Goal: Task Accomplishment & Management: Manage account settings

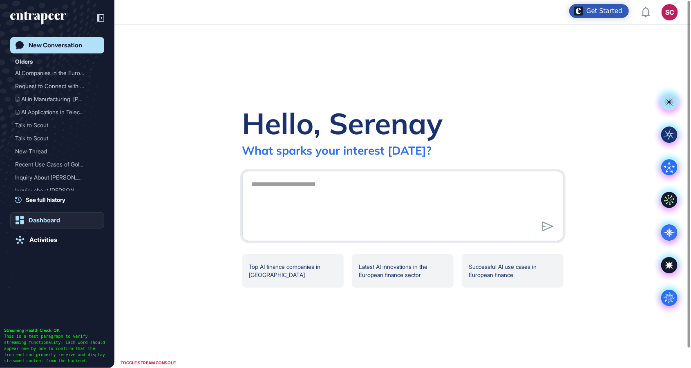
click at [44, 220] on div "Dashboard" at bounding box center [44, 220] width 31 height 7
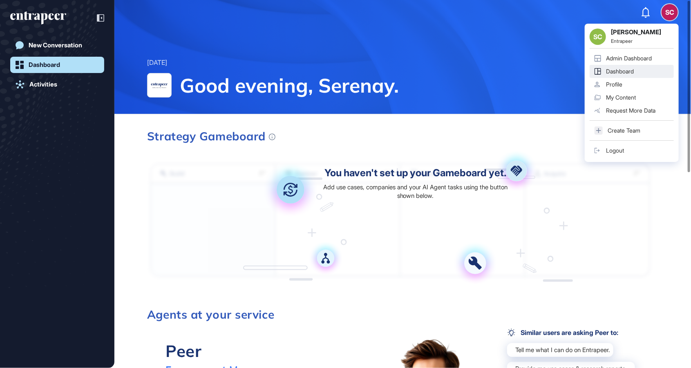
click at [673, 24] on div "SC Serenay Cetinkaya Entrapeer Admin Dashboard Dashboard Profile My Content Req…" at bounding box center [631, 93] width 94 height 138
click at [655, 58] on link "Admin Dashboard" at bounding box center [631, 58] width 84 height 13
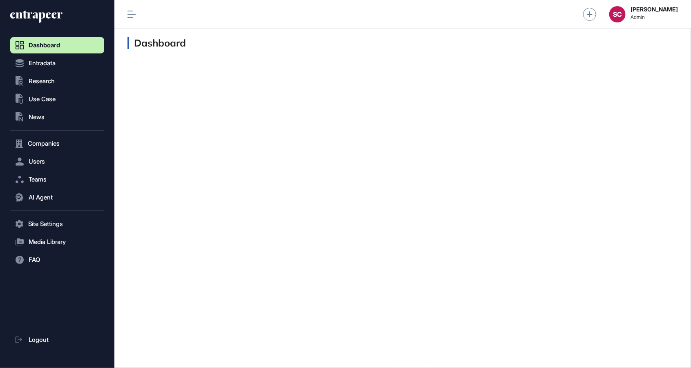
scroll to position [0, 0]
click at [49, 81] on span "Research" at bounding box center [42, 81] width 26 height 7
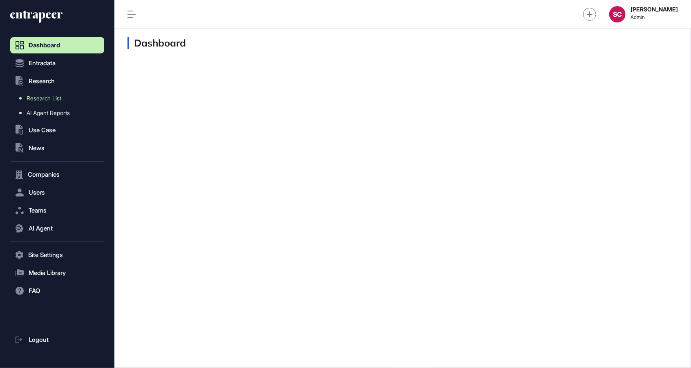
click at [57, 97] on span "Research List" at bounding box center [44, 98] width 35 height 7
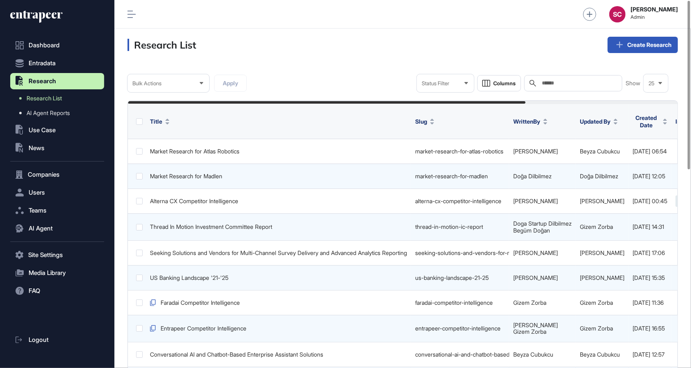
click at [569, 86] on input "text" at bounding box center [579, 83] width 76 height 7
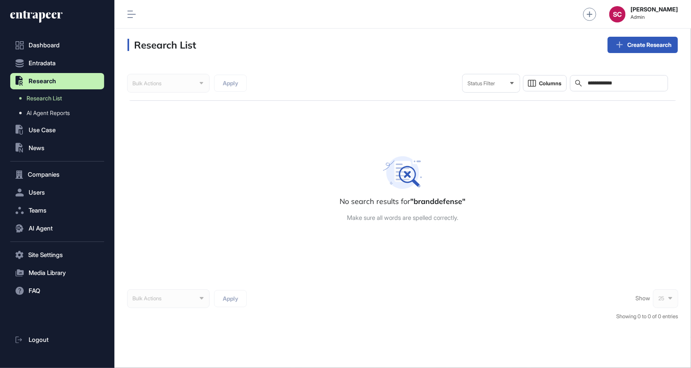
click at [588, 83] on input "**********" at bounding box center [624, 83] width 76 height 7
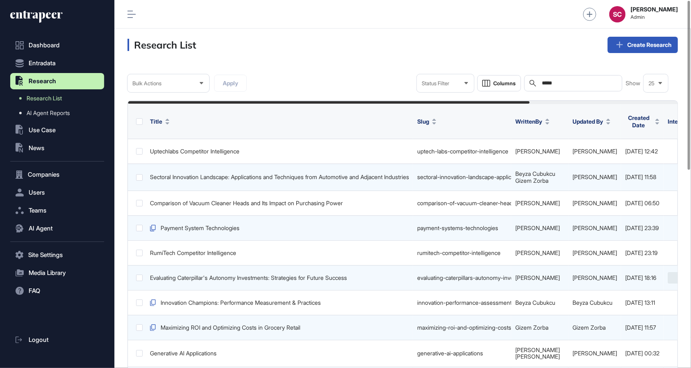
click at [547, 83] on input "*****" at bounding box center [579, 83] width 76 height 7
paste input "**********"
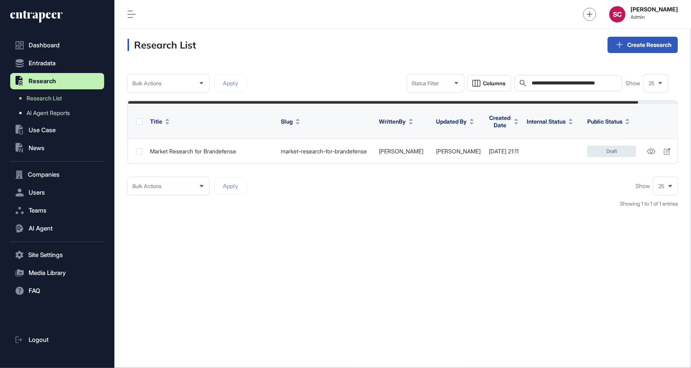
scroll to position [0, 43]
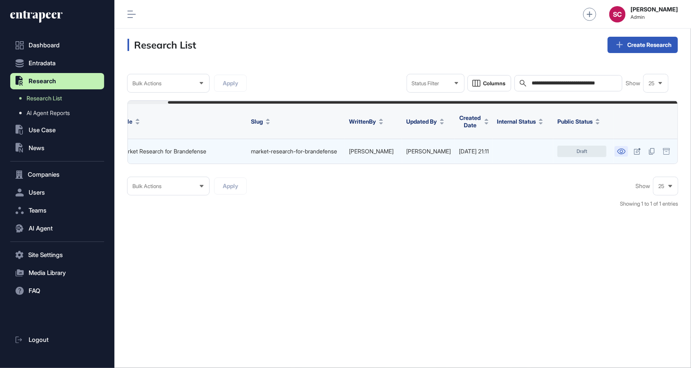
click at [623, 149] on icon at bounding box center [621, 152] width 8 height 6
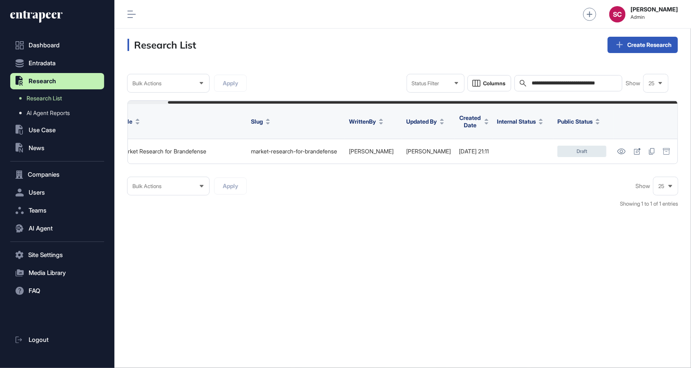
click at [574, 87] on div "**********" at bounding box center [568, 83] width 108 height 16
click at [573, 85] on input "**********" at bounding box center [574, 83] width 86 height 7
drag, startPoint x: 575, startPoint y: 85, endPoint x: 628, endPoint y: 79, distance: 53.0
click at [627, 79] on div "**********" at bounding box center [537, 83] width 261 height 18
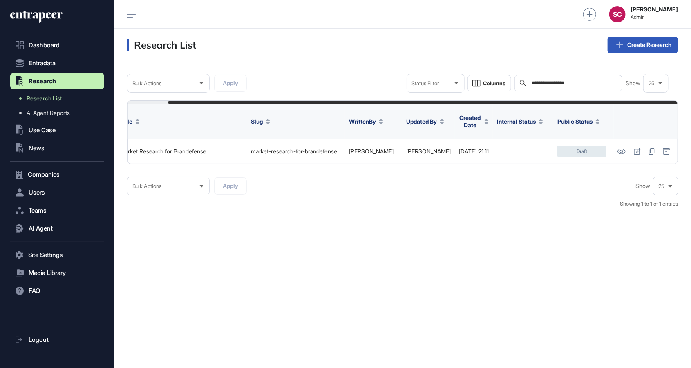
scroll to position [0, 0]
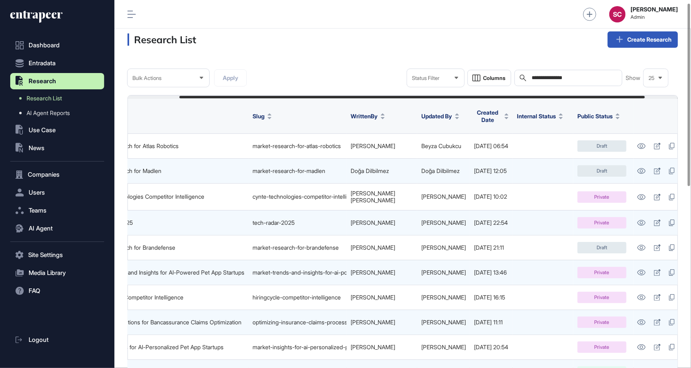
scroll to position [8, 0]
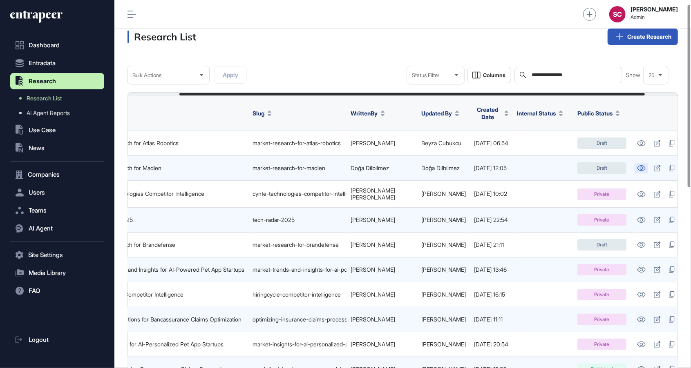
click at [645, 165] on icon at bounding box center [641, 168] width 9 height 6
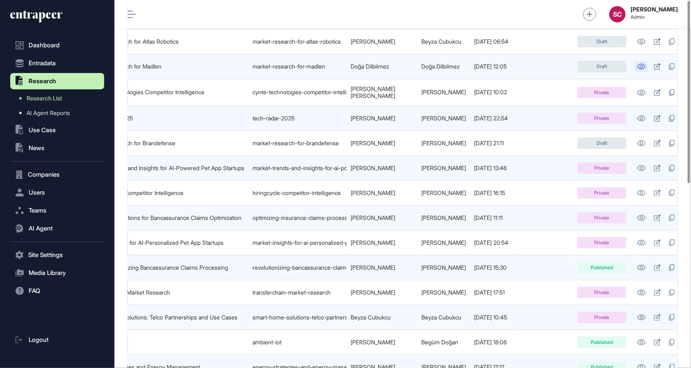
scroll to position [0, 0]
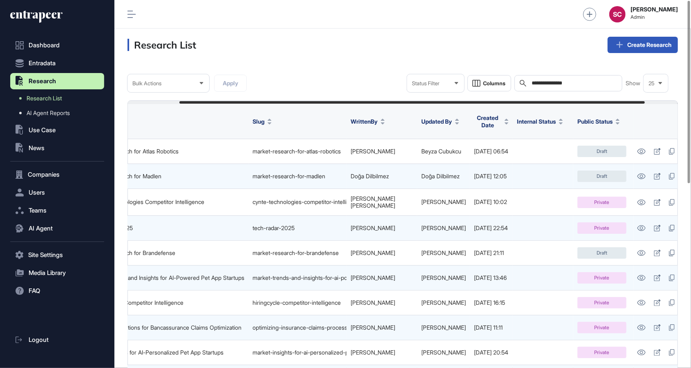
click at [599, 83] on input "**********" at bounding box center [574, 83] width 86 height 7
click at [600, 82] on input "**********" at bounding box center [574, 83] width 86 height 7
click at [599, 80] on input "**********" at bounding box center [574, 83] width 86 height 7
click at [599, 82] on input "**********" at bounding box center [574, 83] width 86 height 7
type input "*****"
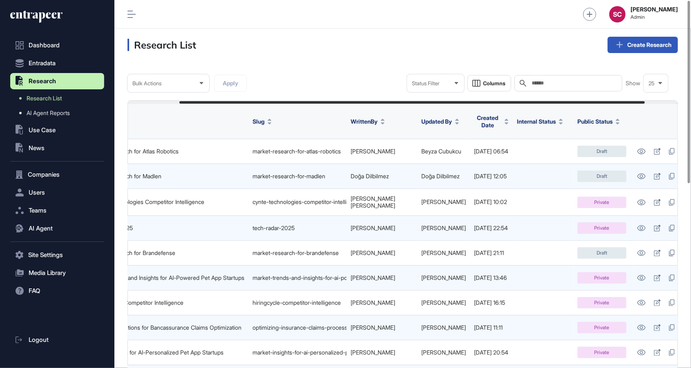
type input "*"
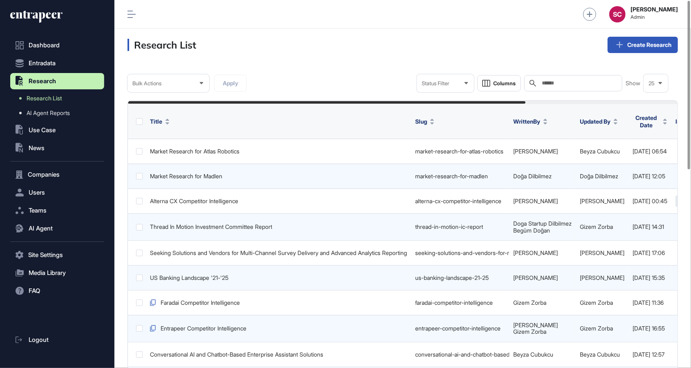
click at [541, 82] on input "text" at bounding box center [579, 83] width 76 height 7
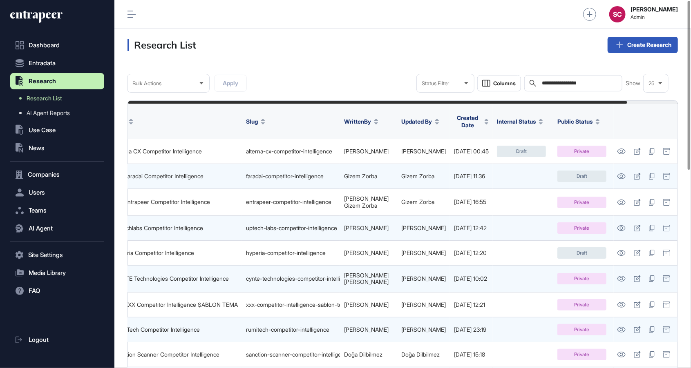
scroll to position [0, 55]
type input "**********"
click at [621, 225] on link at bounding box center [620, 228] width 13 height 11
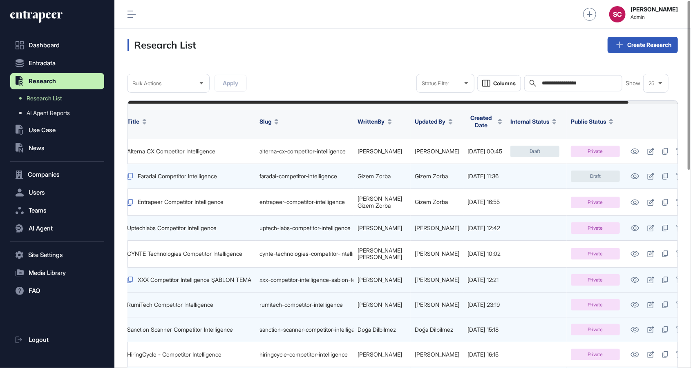
scroll to position [0, 54]
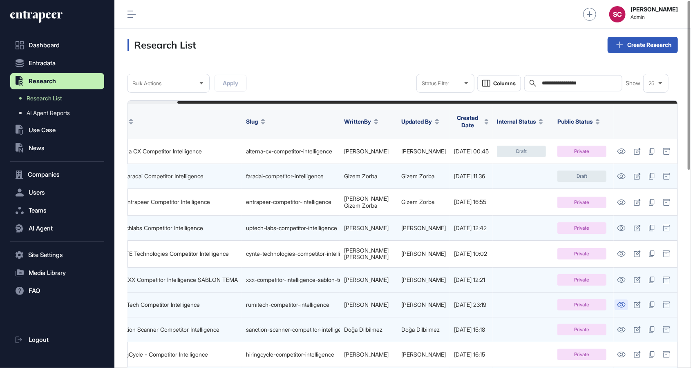
click at [626, 300] on link at bounding box center [620, 305] width 13 height 11
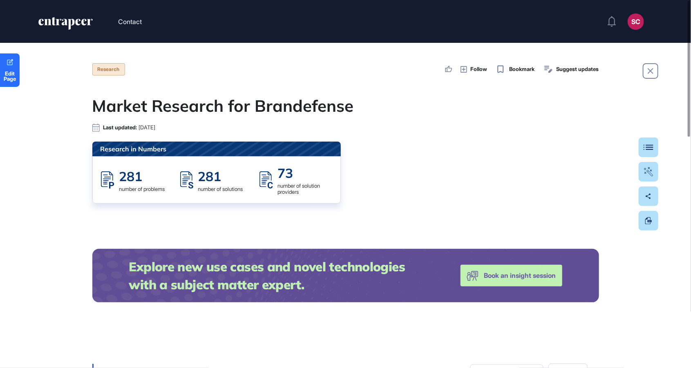
click at [9, 73] on span "Edit Page" at bounding box center [10, 76] width 20 height 11
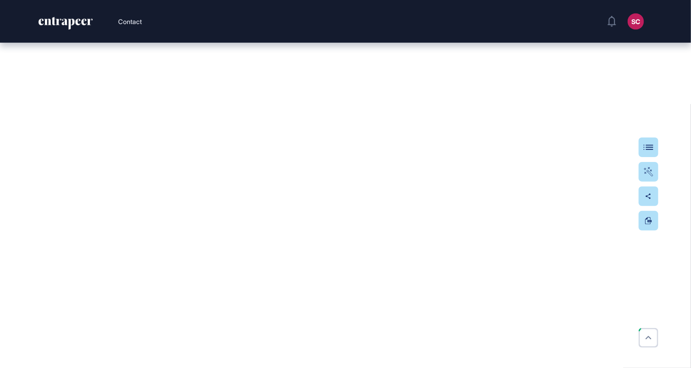
scroll to position [2405, 0]
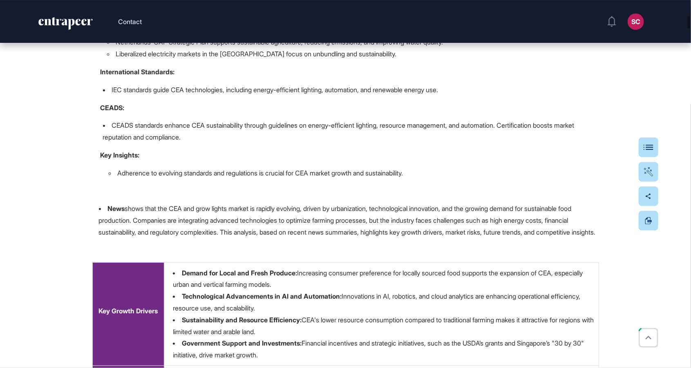
scroll to position [0, 0]
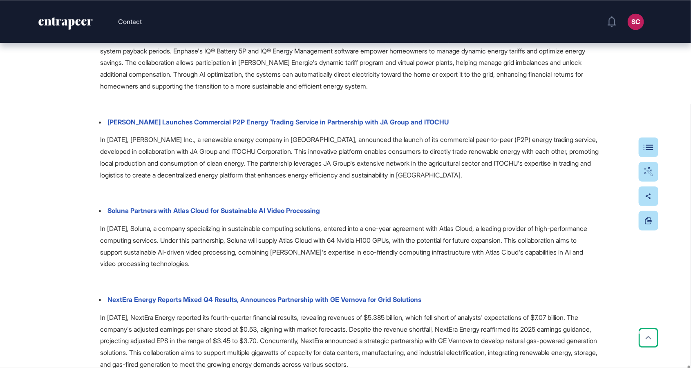
scroll to position [45944, 0]
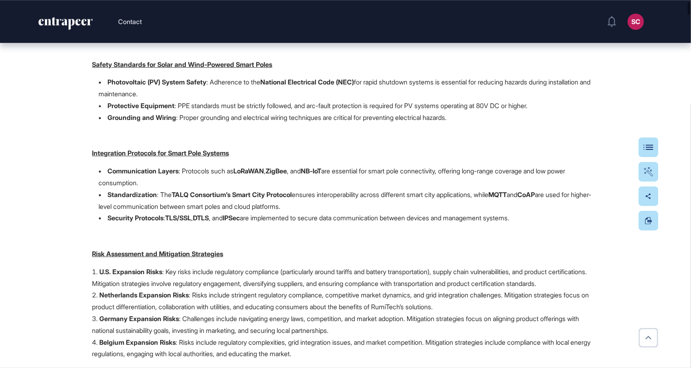
scroll to position [0, 0]
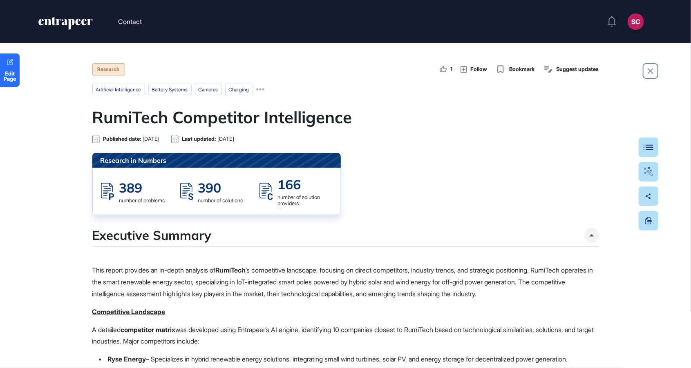
click at [417, 0] on html "Contact SC Admin Dashboard Dashboard Profile My Content Request More Data Edit …" at bounding box center [345, 184] width 691 height 368
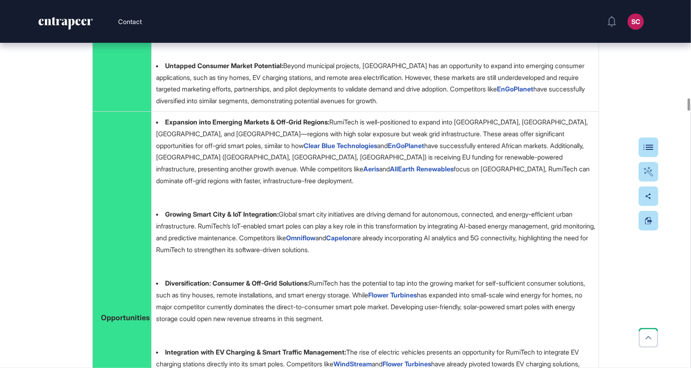
scroll to position [12551, 0]
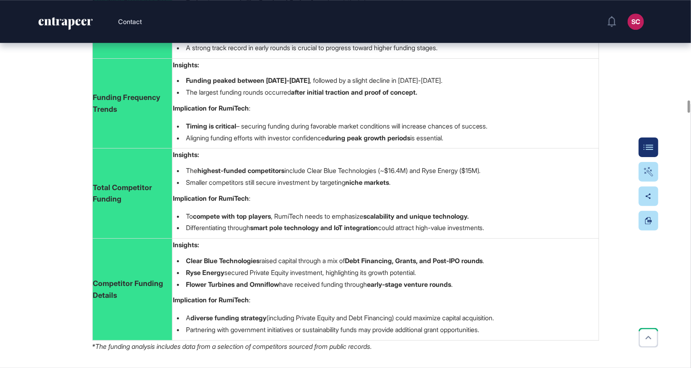
click at [644, 142] on div at bounding box center [648, 148] width 20 height 20
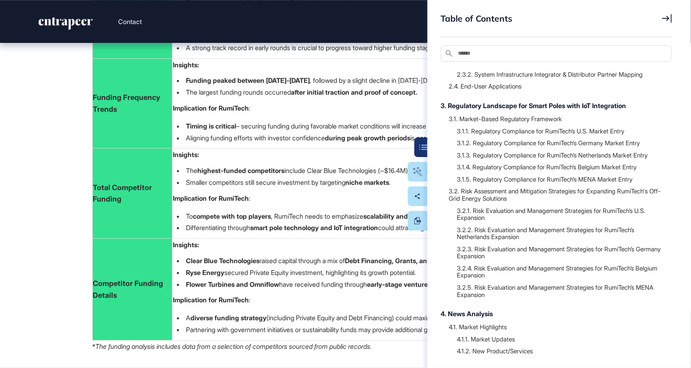
scroll to position [285, 0]
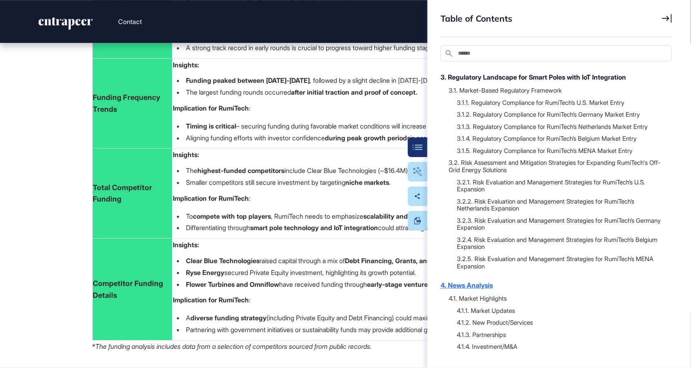
click at [500, 287] on div "4. News Analysis" at bounding box center [551, 286] width 223 height 10
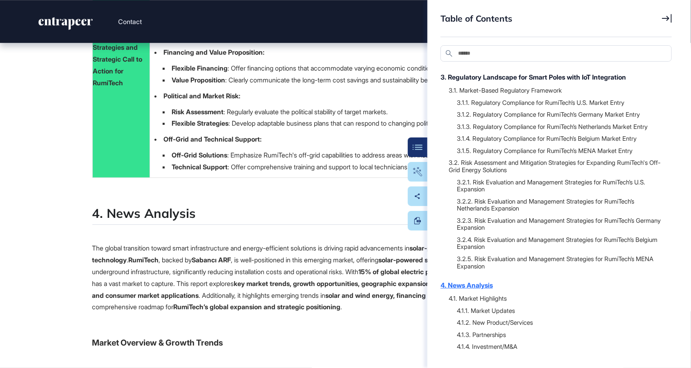
scroll to position [40687, 0]
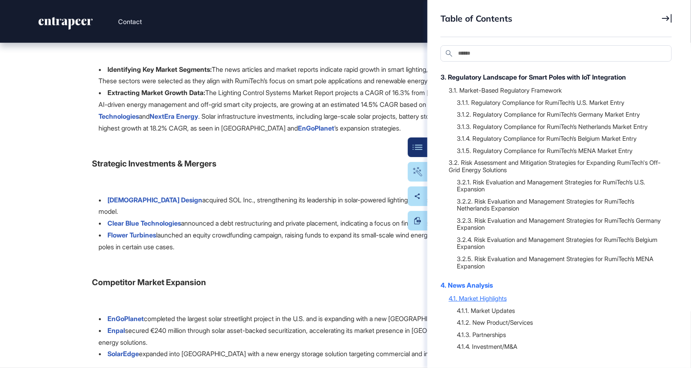
click at [461, 295] on div "4.1. Market Highlights" at bounding box center [555, 298] width 215 height 8
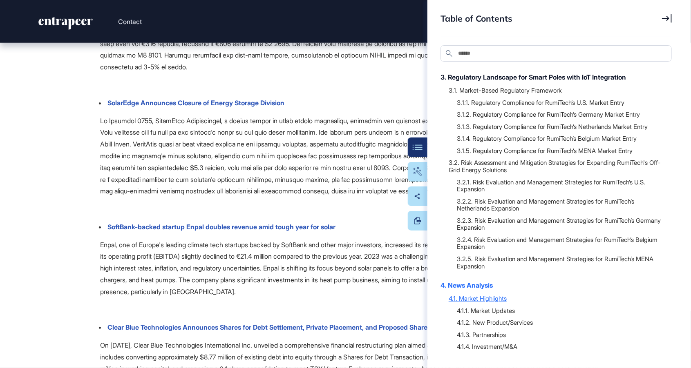
scroll to position [42587, 0]
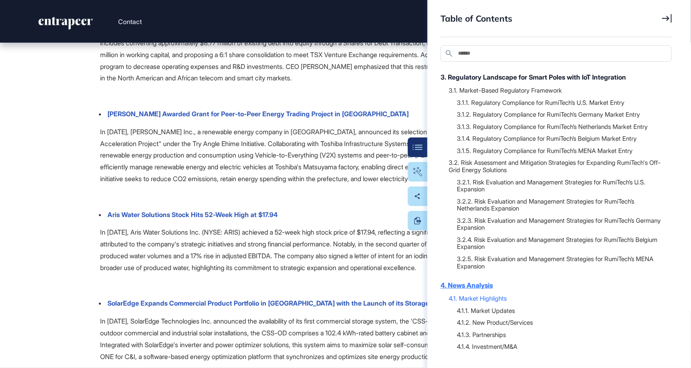
click at [463, 285] on div "4. News Analysis" at bounding box center [551, 286] width 223 height 10
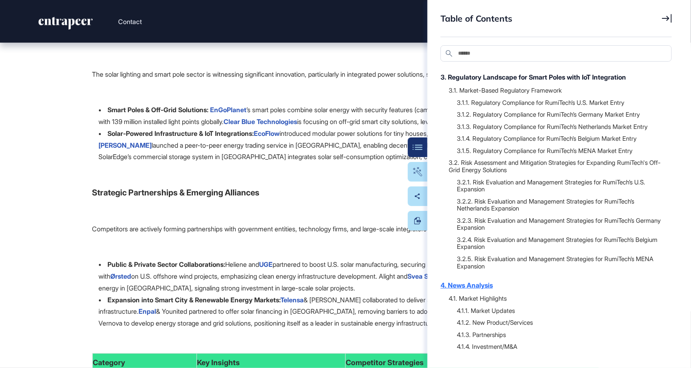
scroll to position [40687, 0]
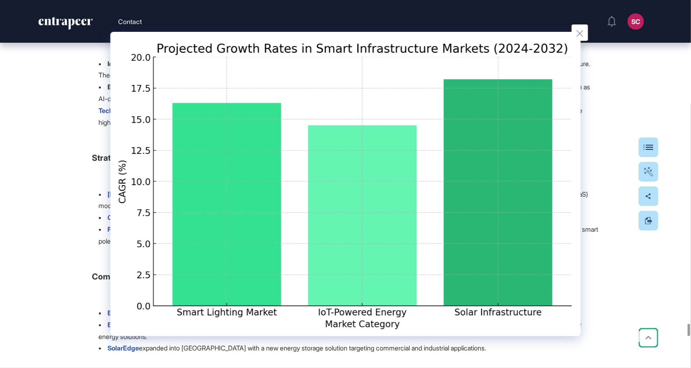
click at [373, 332] on img at bounding box center [345, 184] width 460 height 295
click at [583, 30] on icon at bounding box center [579, 33] width 7 height 7
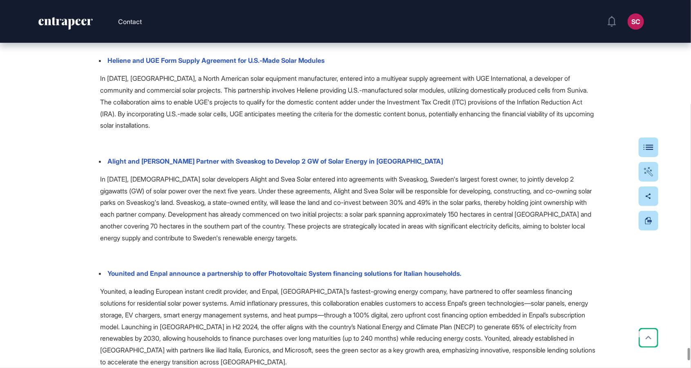
scroll to position [43728, 0]
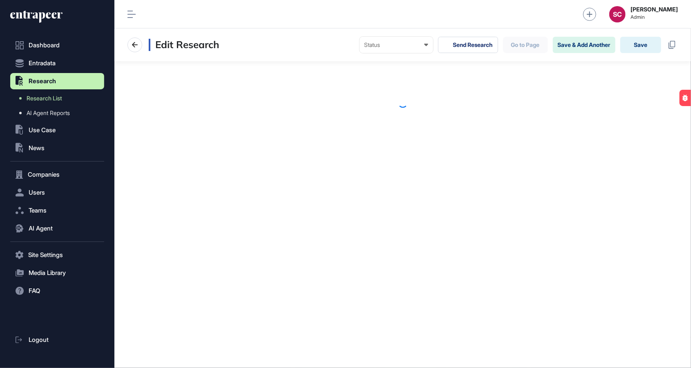
scroll to position [0, 0]
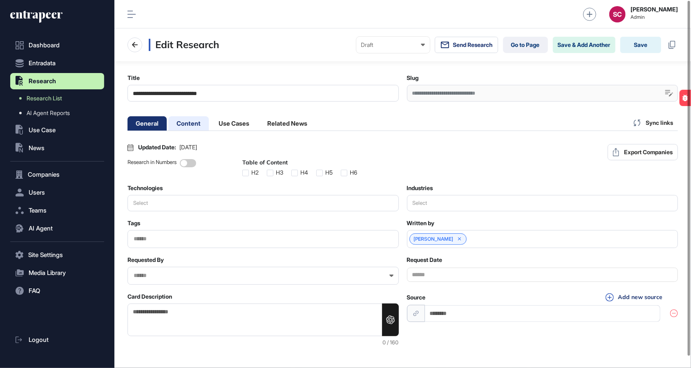
click at [210, 126] on li "Content" at bounding box center [233, 123] width 47 height 14
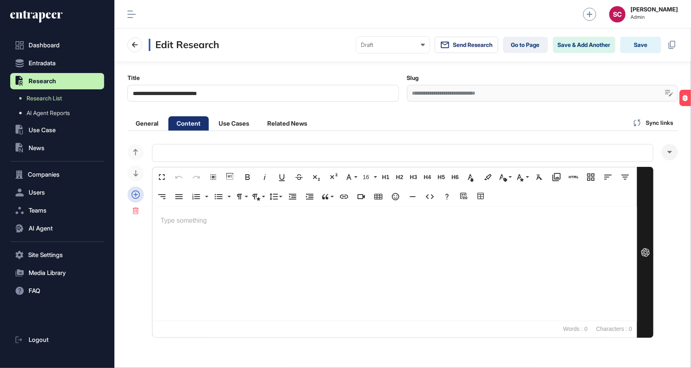
click at [138, 196] on icon at bounding box center [135, 195] width 8 height 8
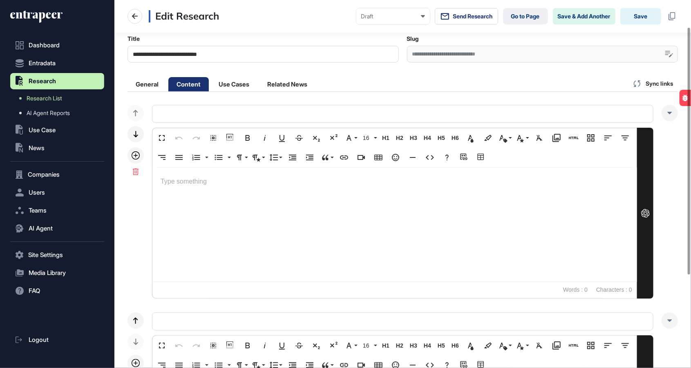
scroll to position [40, 0]
click at [535, 183] on p at bounding box center [394, 181] width 468 height 12
click at [428, 136] on span "H4" at bounding box center [427, 137] width 12 height 7
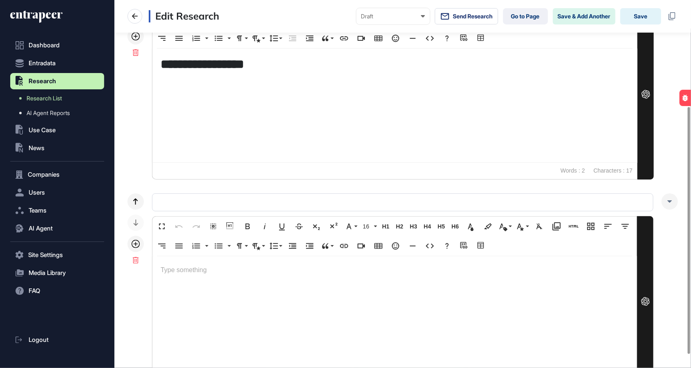
click at [505, 297] on div at bounding box center [394, 313] width 484 height 114
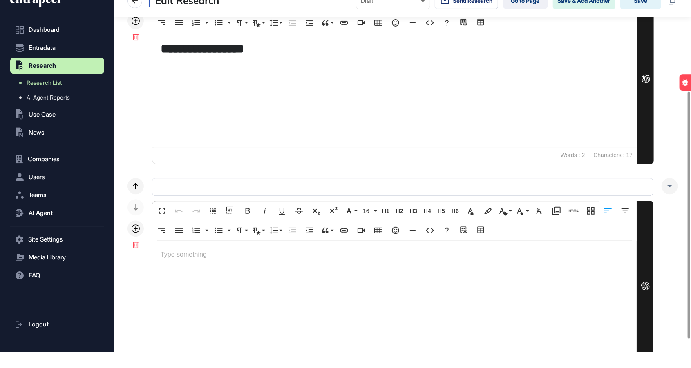
scroll to position [197, 0]
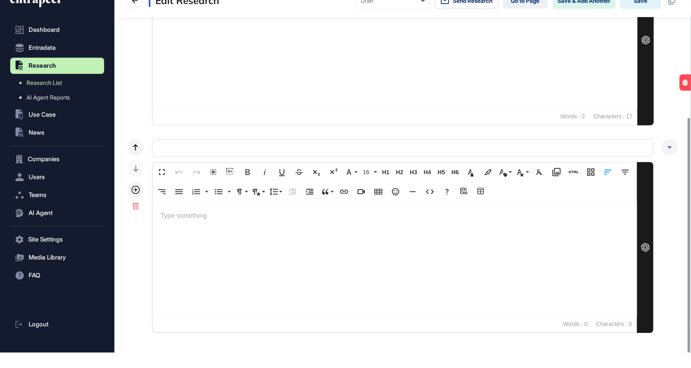
click at [139, 212] on div at bounding box center [135, 184] width 16 height 59
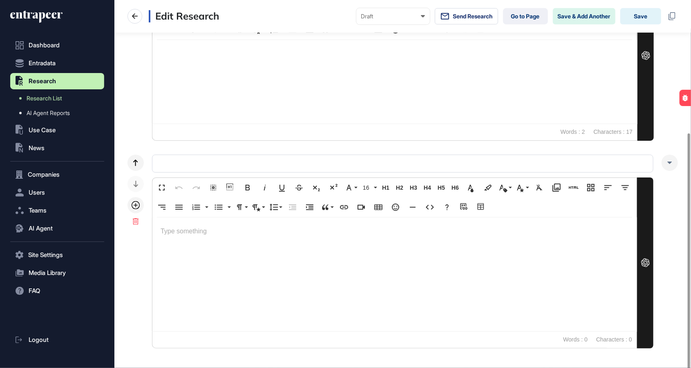
scroll to position [198, 0]
click at [630, 20] on button "Save" at bounding box center [640, 16] width 41 height 16
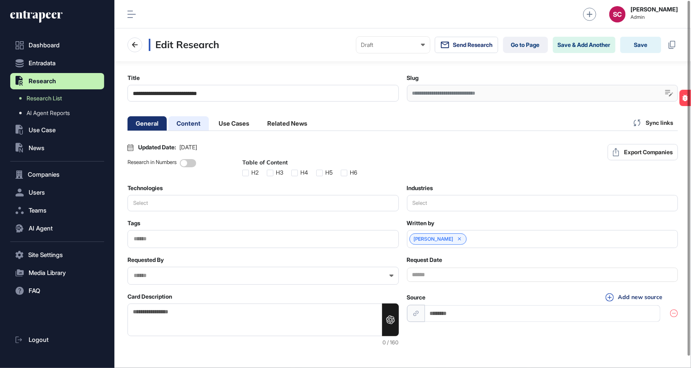
click at [210, 124] on li "Content" at bounding box center [233, 123] width 47 height 14
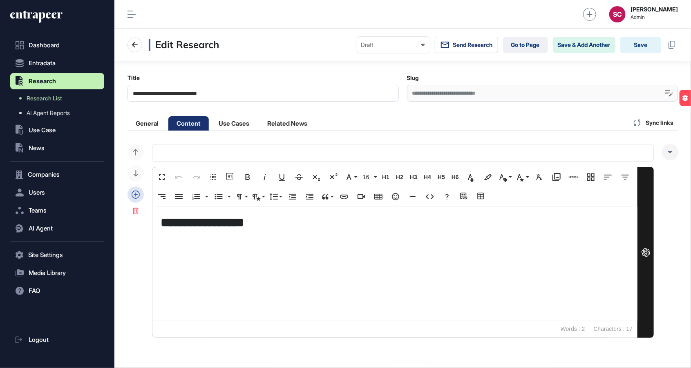
click at [130, 192] on div at bounding box center [135, 195] width 16 height 16
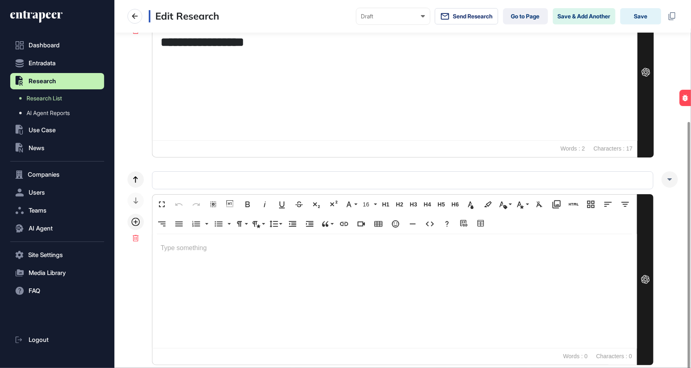
scroll to position [197, 0]
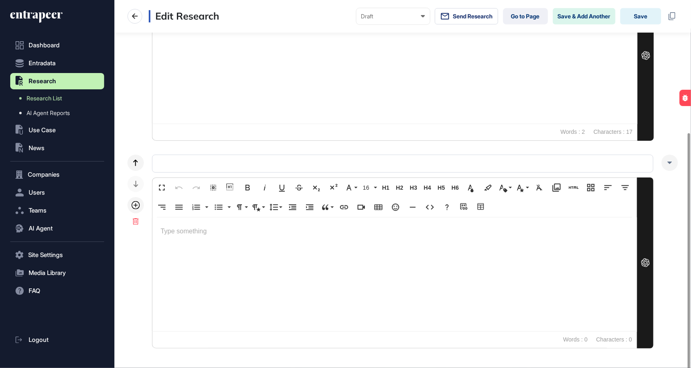
click at [256, 227] on p at bounding box center [394, 232] width 468 height 12
click at [439, 191] on button "H5 Heading 5" at bounding box center [441, 188] width 12 height 16
click at [423, 190] on button "H4 Heading 4" at bounding box center [427, 188] width 12 height 16
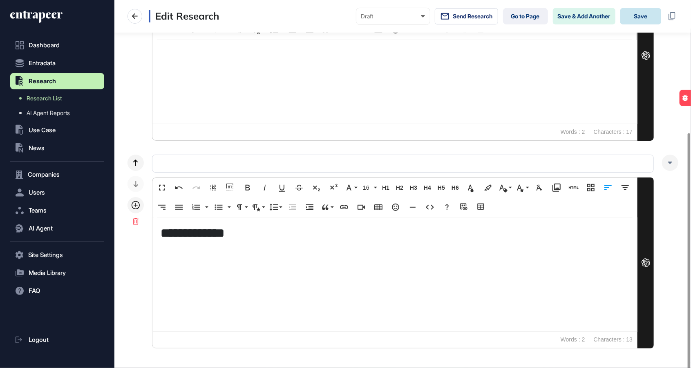
click at [640, 13] on button "Save" at bounding box center [640, 16] width 41 height 16
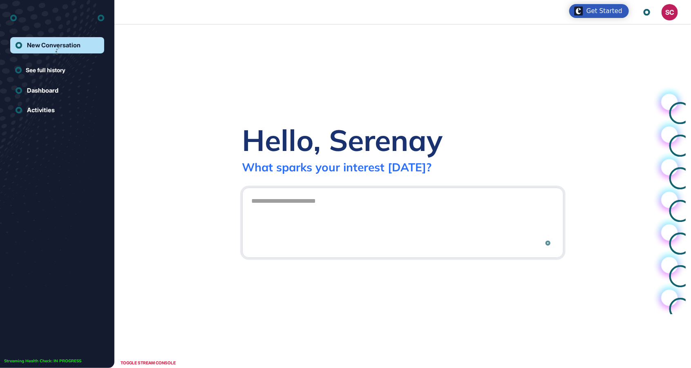
scroll to position [0, 0]
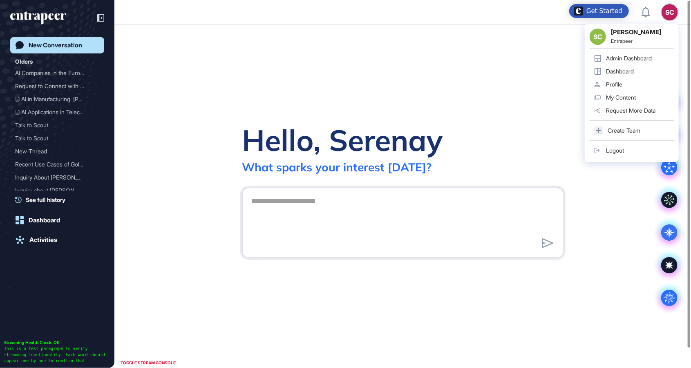
click at [672, 11] on div "SC" at bounding box center [669, 12] width 16 height 16
click at [643, 60] on div "Admin Dashboard" at bounding box center [629, 58] width 46 height 7
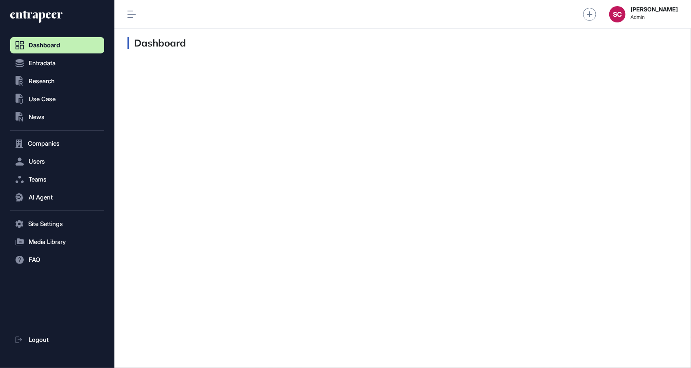
scroll to position [0, 0]
click at [57, 216] on button ".st0{fill:currentColor} Research" at bounding box center [57, 224] width 94 height 16
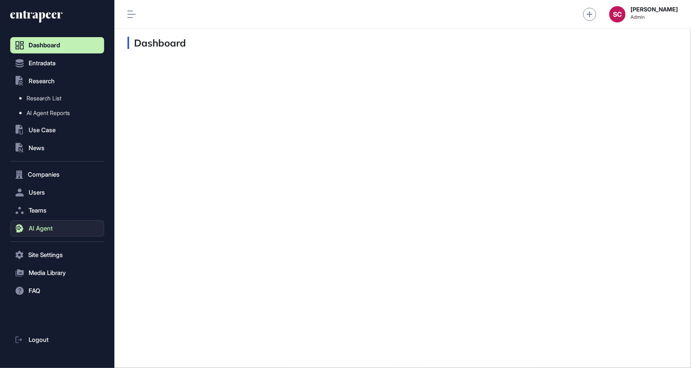
click at [61, 228] on button "AI Agent" at bounding box center [57, 229] width 94 height 16
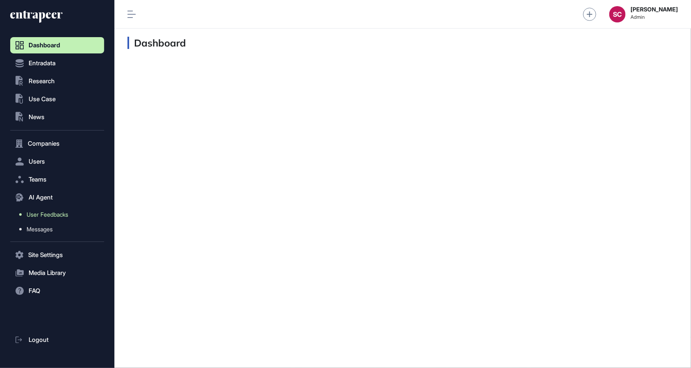
click at [58, 217] on span "User Feedbacks" at bounding box center [48, 215] width 42 height 7
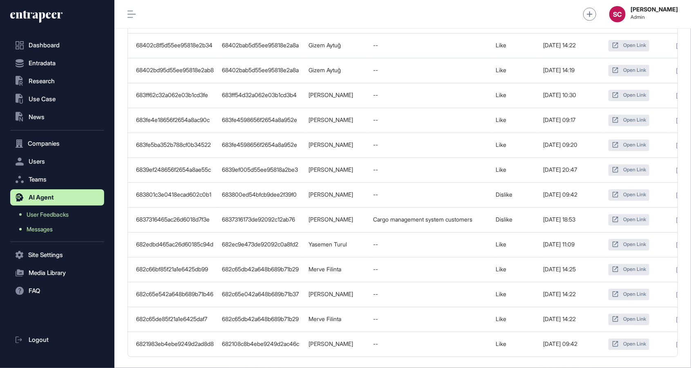
scroll to position [373, 0]
click at [44, 232] on span "Messages" at bounding box center [40, 229] width 26 height 7
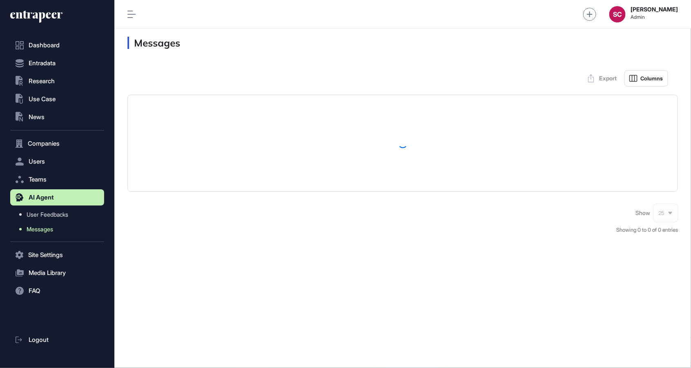
click at [44, 232] on span "Messages" at bounding box center [40, 229] width 27 height 7
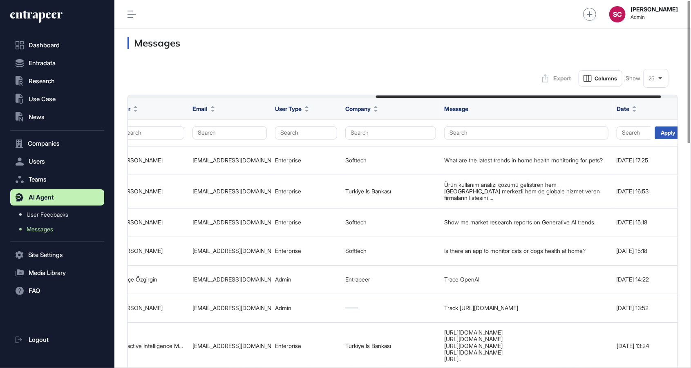
scroll to position [0, 466]
click at [376, 128] on button "Search" at bounding box center [390, 133] width 91 height 13
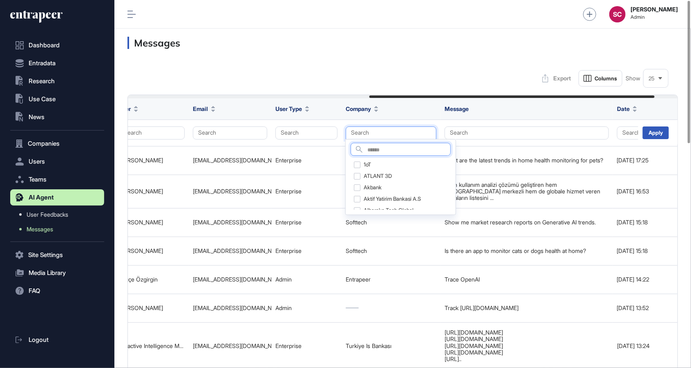
click at [379, 152] on input "text" at bounding box center [408, 150] width 83 height 11
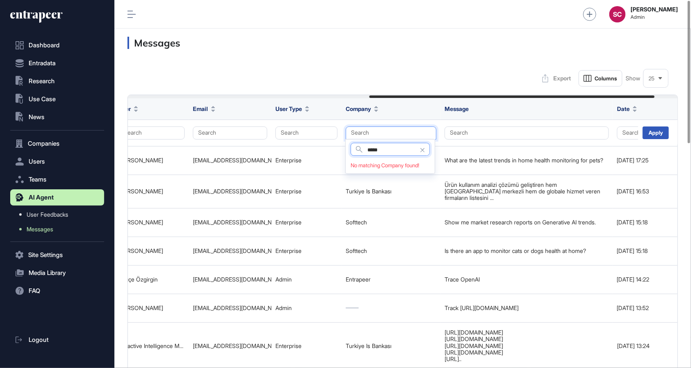
click at [385, 150] on input "*****" at bounding box center [398, 150] width 62 height 11
type input "*****"
click at [391, 169] on div "Vakif Katilim" at bounding box center [389, 164] width 79 height 11
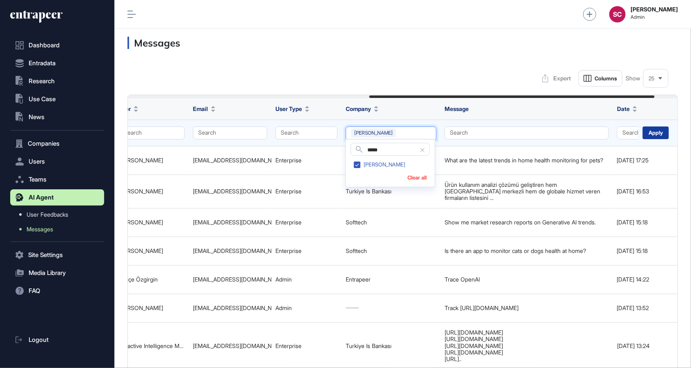
click at [657, 129] on div "Apply" at bounding box center [655, 133] width 26 height 13
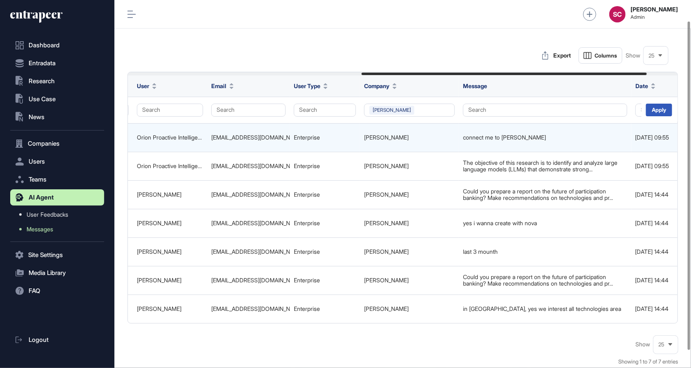
scroll to position [0, 455]
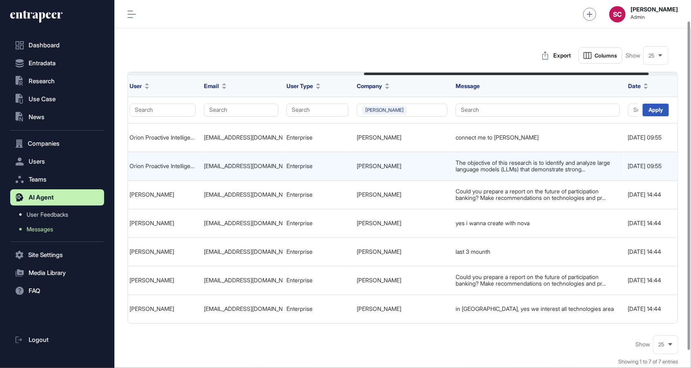
click at [482, 155] on td "The objective of this research is to identify and analyze large language models…" at bounding box center [537, 166] width 172 height 29
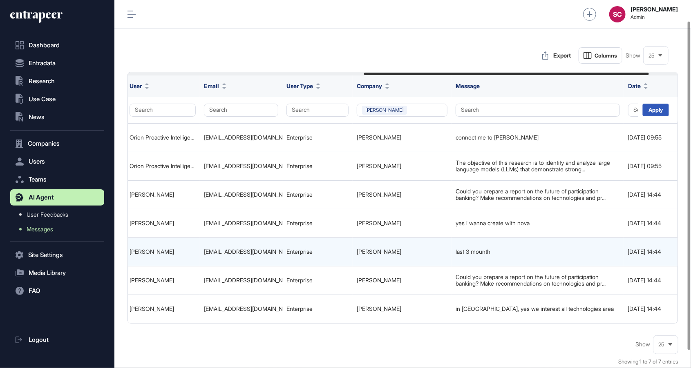
scroll to position [0, 510]
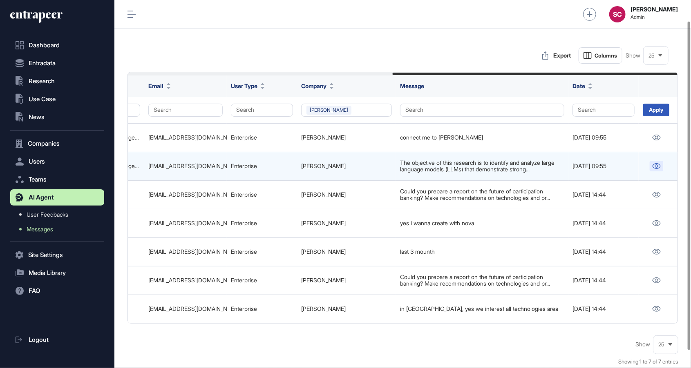
click at [654, 170] on link at bounding box center [655, 166] width 13 height 11
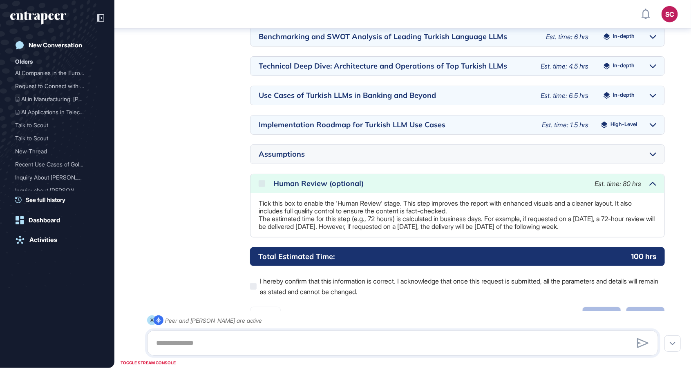
scroll to position [752, 0]
